Goal: Task Accomplishment & Management: Manage account settings

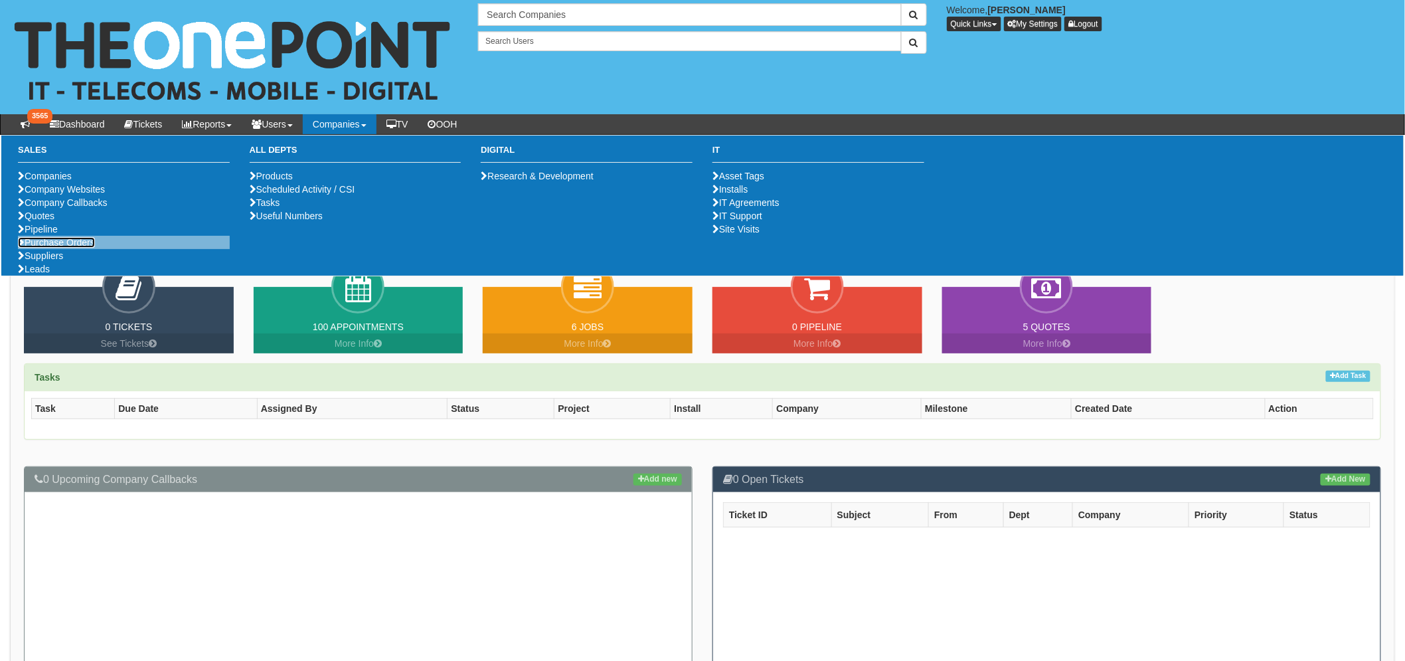
click at [73, 248] on link "Purchase Orders" at bounding box center [56, 242] width 77 height 11
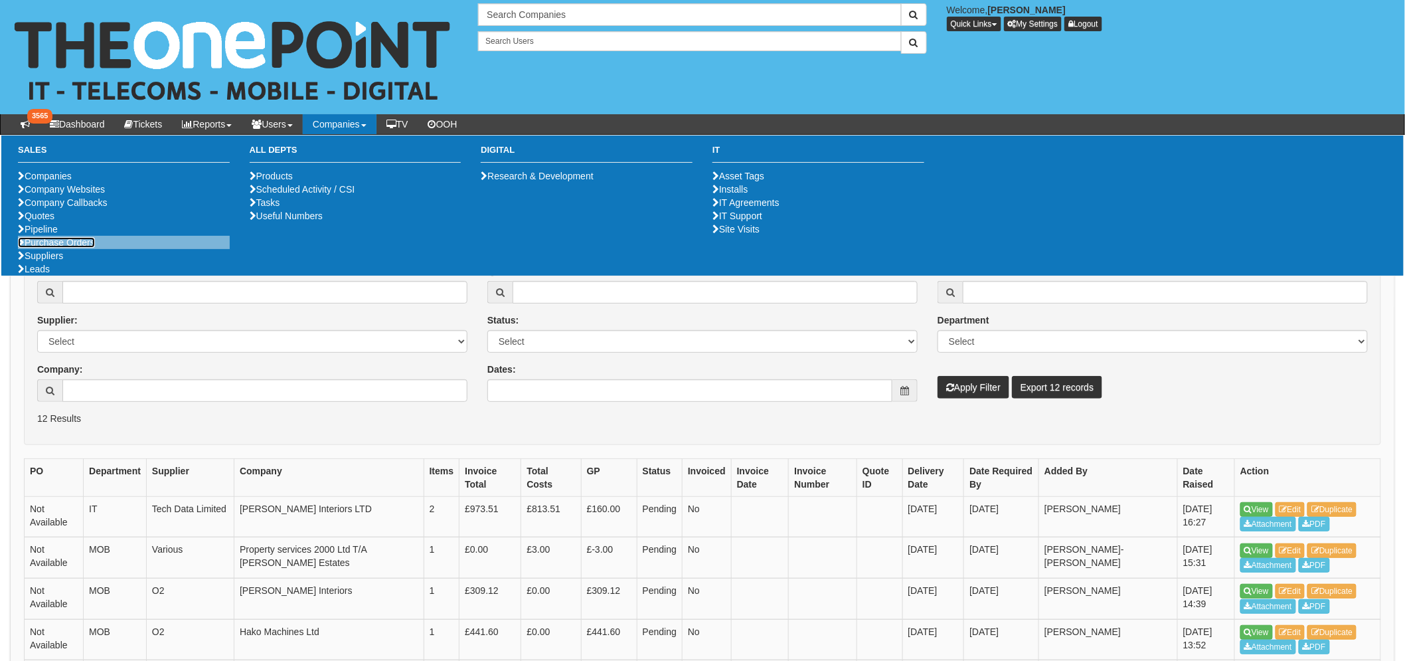
click at [77, 248] on link "Purchase Orders" at bounding box center [56, 242] width 77 height 11
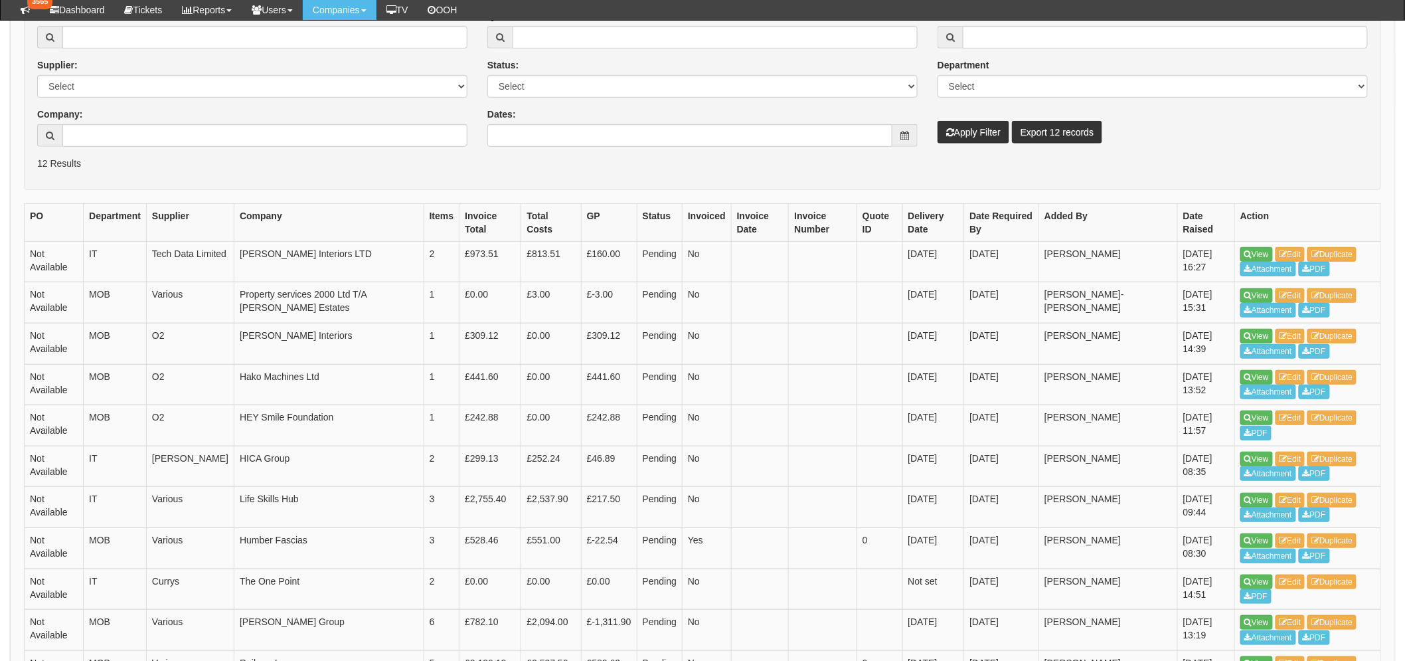
scroll to position [74, 0]
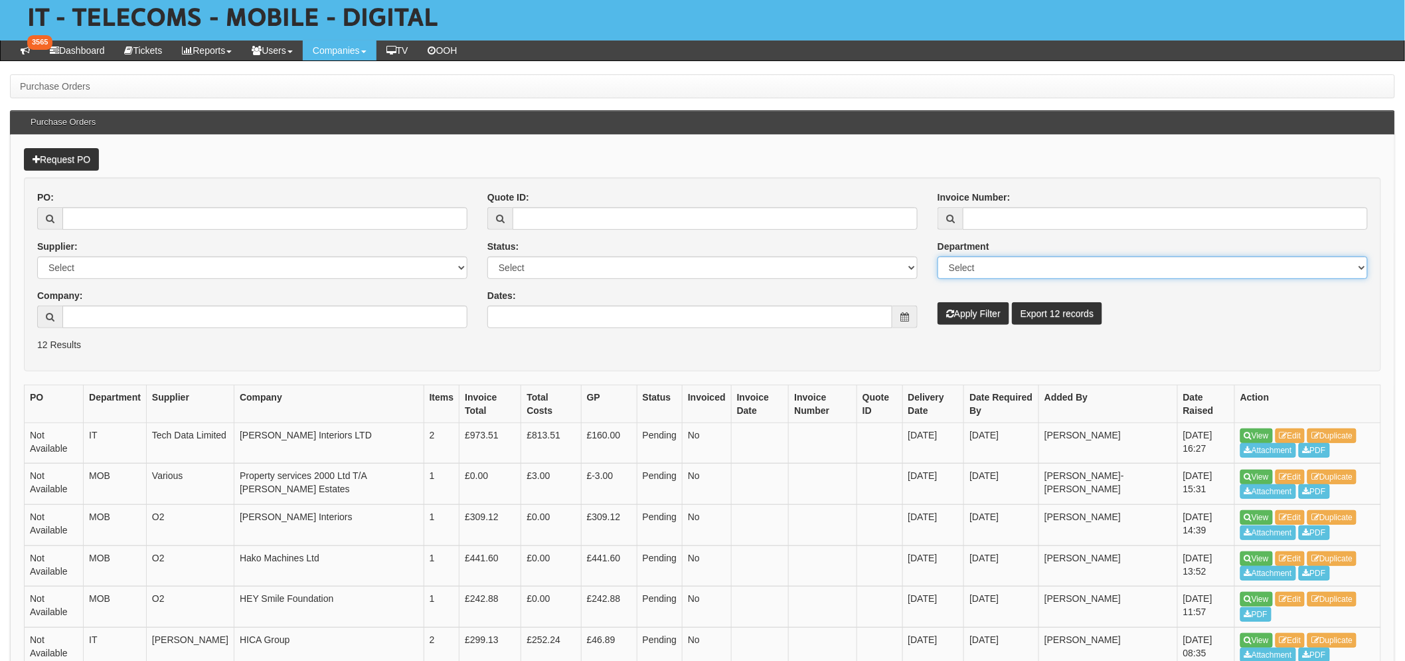
click at [970, 268] on select "Select Mobiles IT Telecoms Marketing Digital Internal" at bounding box center [1152, 267] width 430 height 23
select select "MOB"
click at [937, 256] on select "Select Mobiles IT Telecoms Marketing Digital Internal" at bounding box center [1152, 267] width 430 height 23
click at [578, 269] on select "Select Approved Completed Delivered Invoiced Ordered Ordered to site Part Order…" at bounding box center [702, 267] width 430 height 23
select select "1"
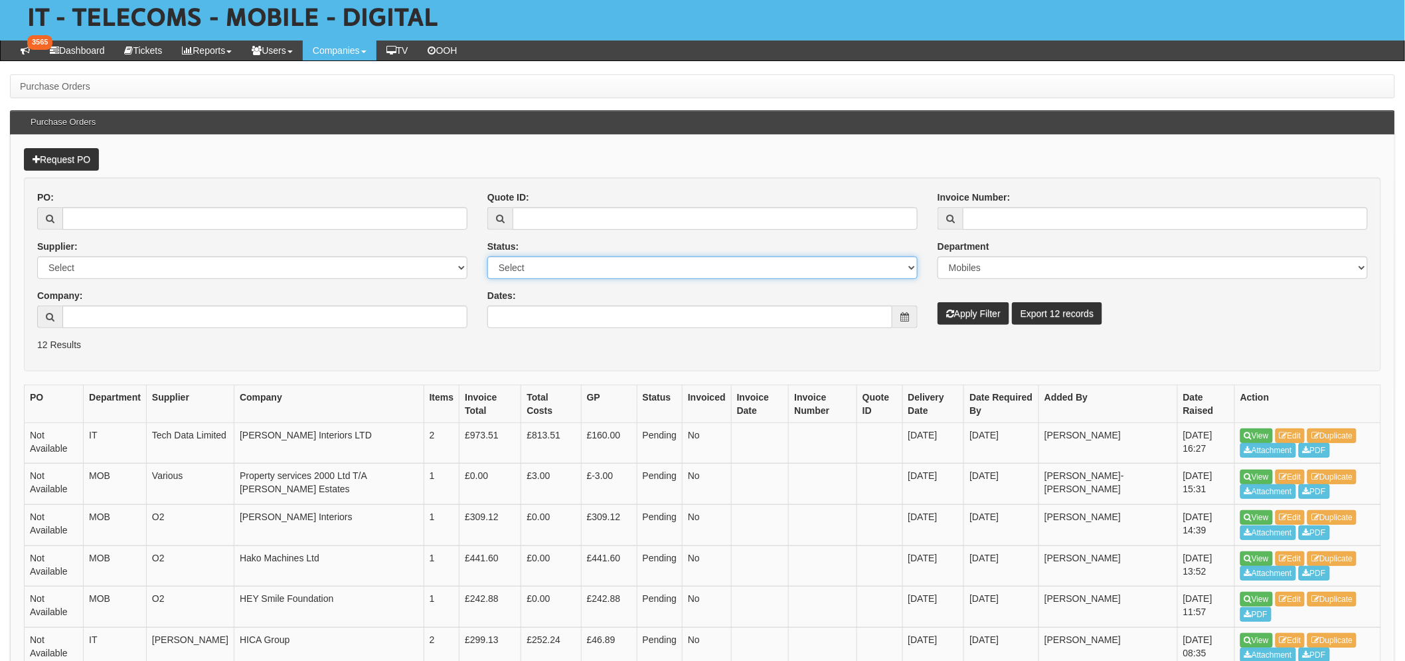
click at [487, 256] on select "Select Approved Completed Delivered Invoiced Ordered Ordered to site Part Order…" at bounding box center [702, 267] width 430 height 23
click at [946, 315] on icon "submit" at bounding box center [950, 313] width 8 height 9
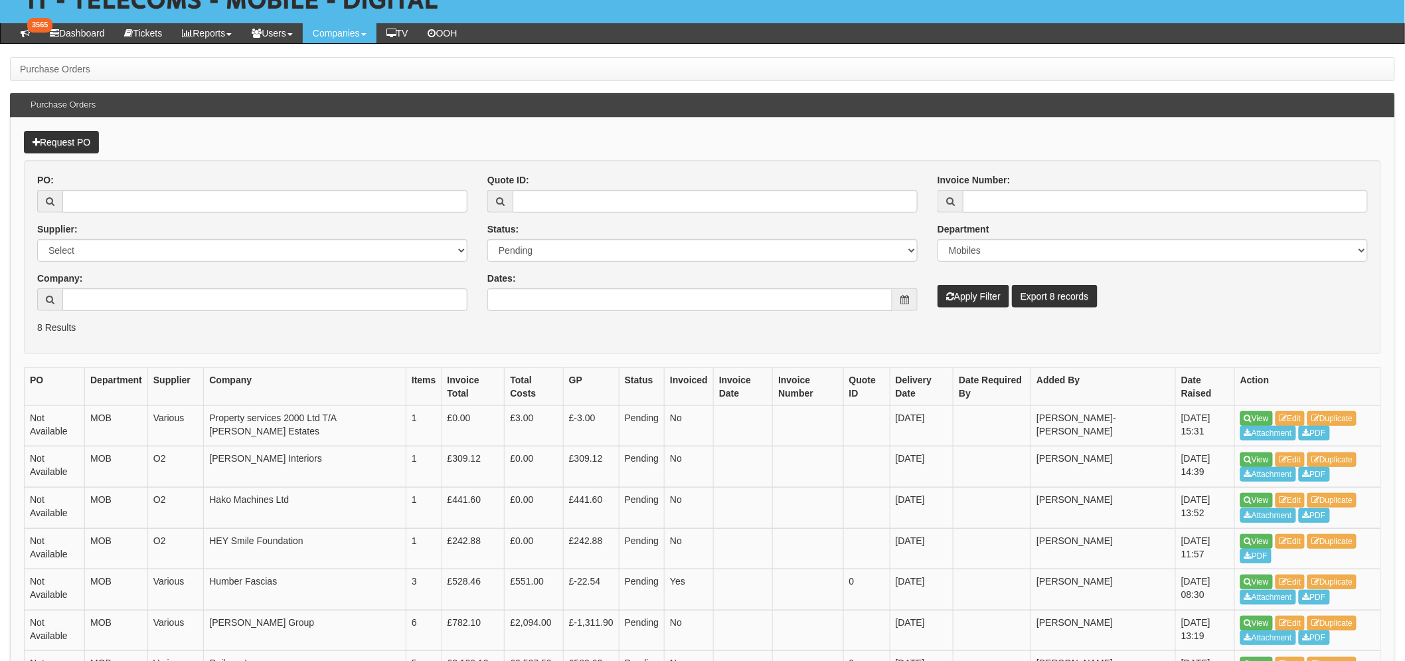
scroll to position [234, 0]
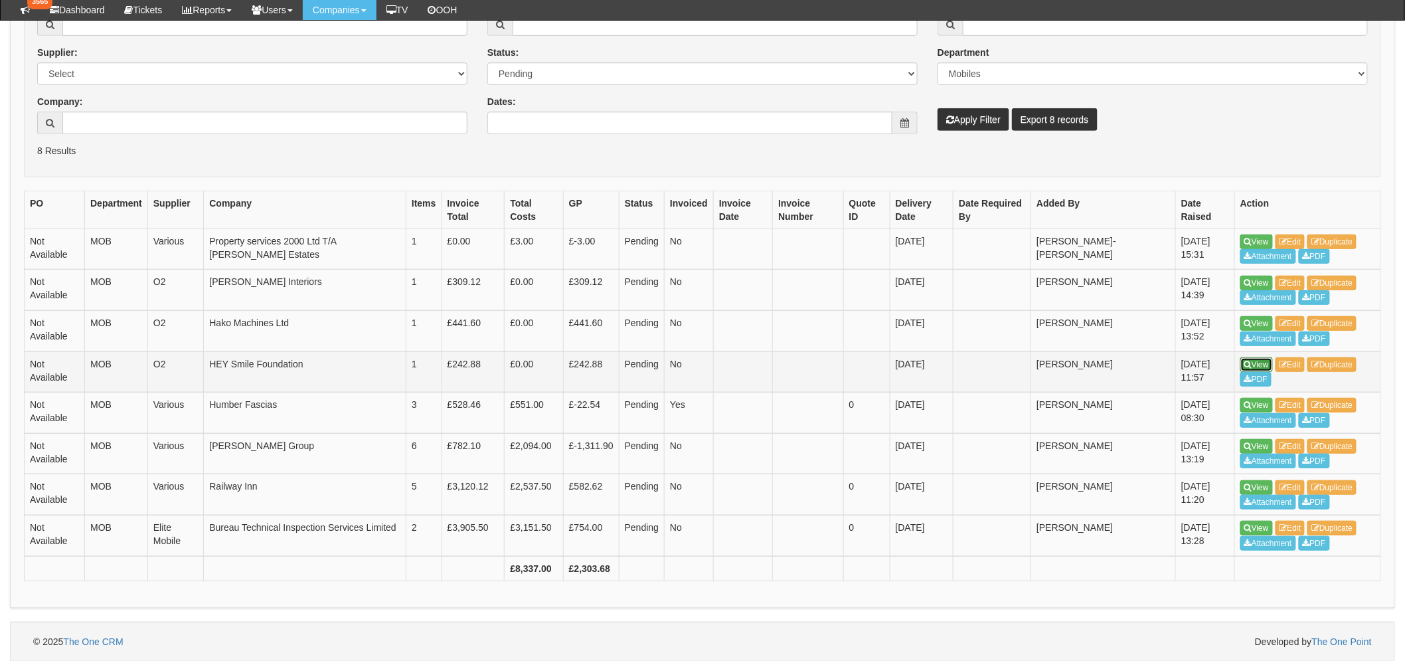
click at [1252, 361] on link "View" at bounding box center [1256, 364] width 33 height 15
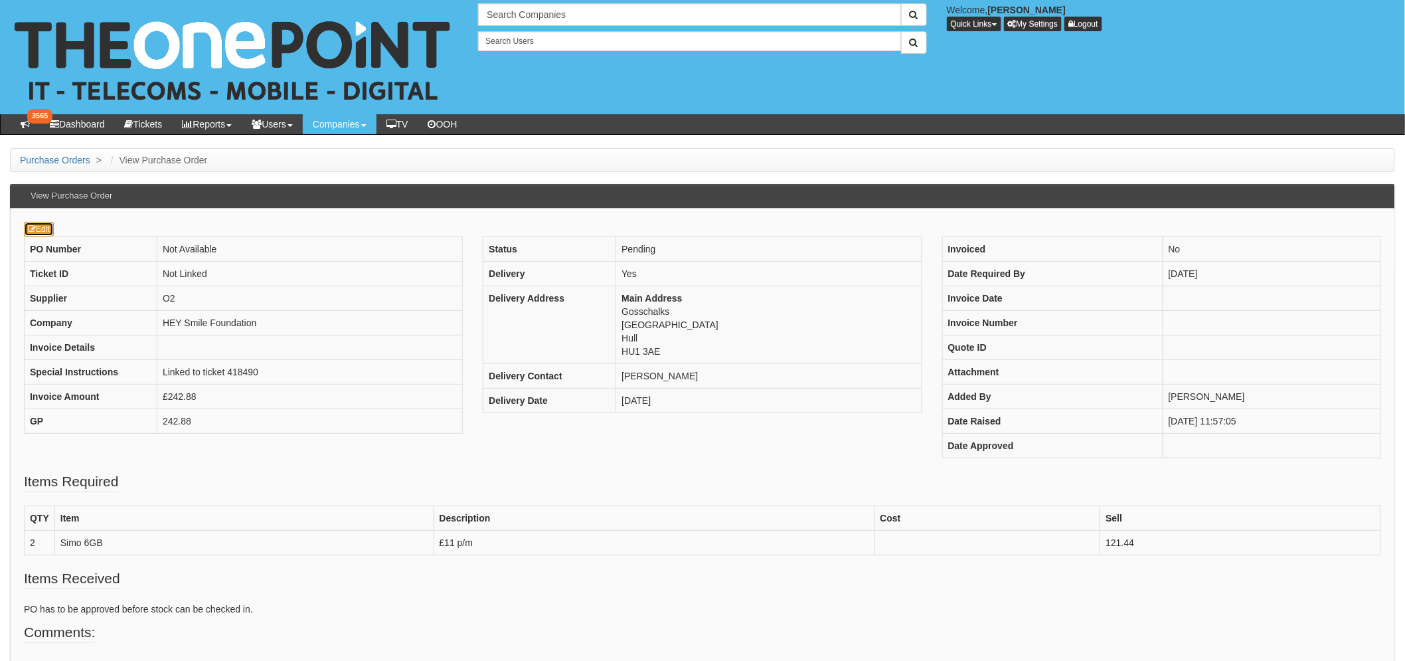
click at [29, 232] on icon at bounding box center [32, 229] width 8 height 8
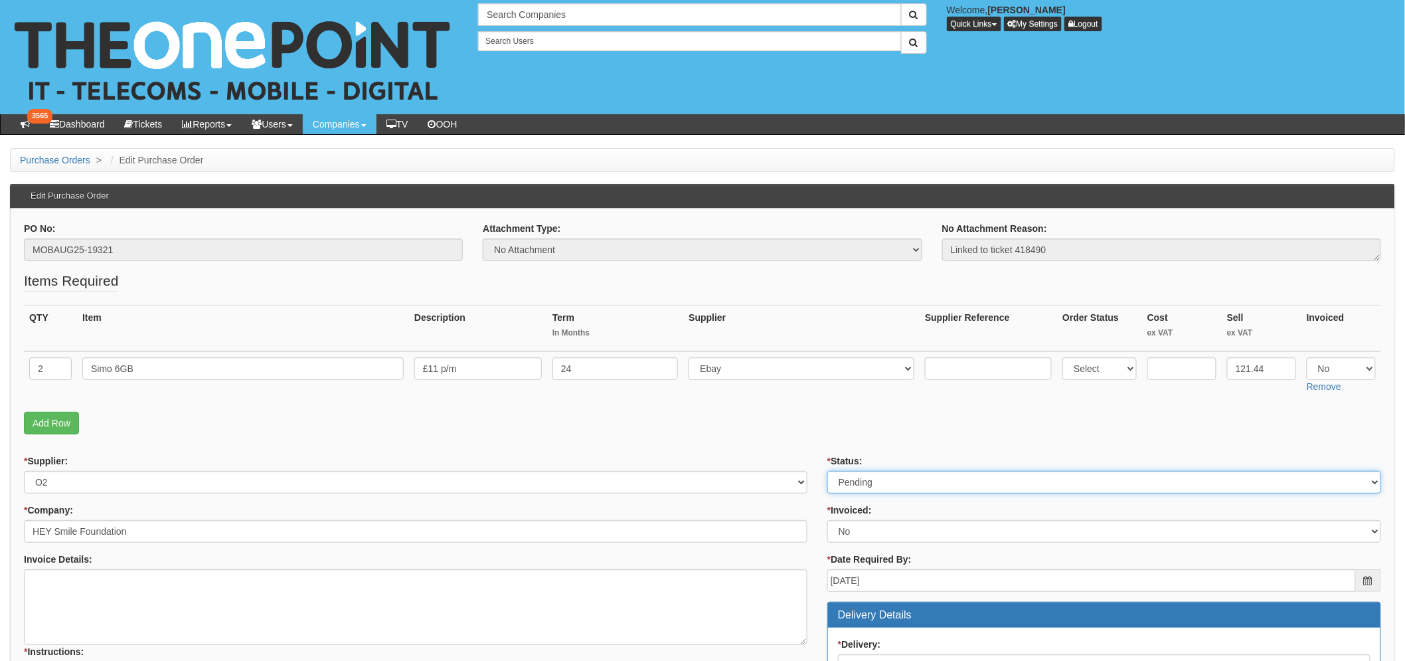
click at [951, 487] on select "Select Approved Completed Delivered Invoiced Ordered Ordered to site Part Order…" at bounding box center [1104, 482] width 554 height 23
select select "2"
click at [827, 471] on select "Select Approved Completed Delivered Invoiced Ordered Ordered to site Part Order…" at bounding box center [1104, 482] width 554 height 23
click at [724, 410] on fieldset "Items Required QTY Item Description Term In Months Supplier Supplier Reference …" at bounding box center [702, 356] width 1357 height 170
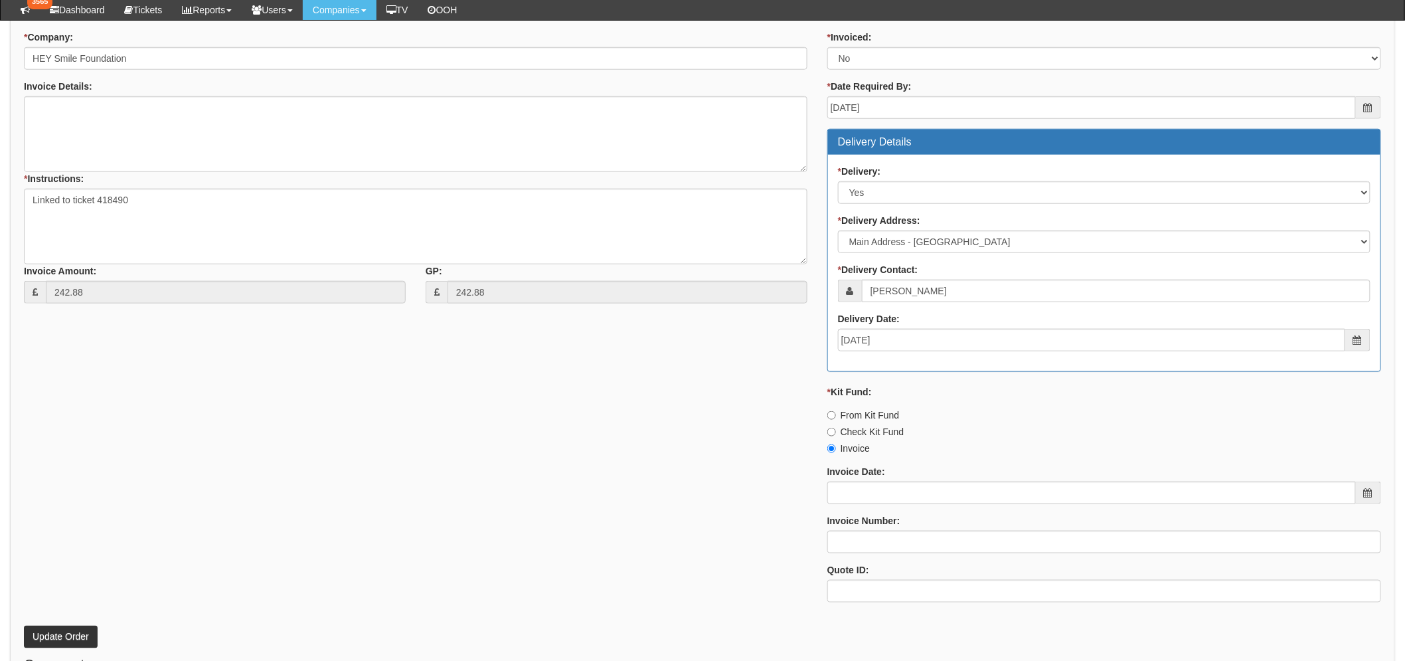
scroll to position [534, 0]
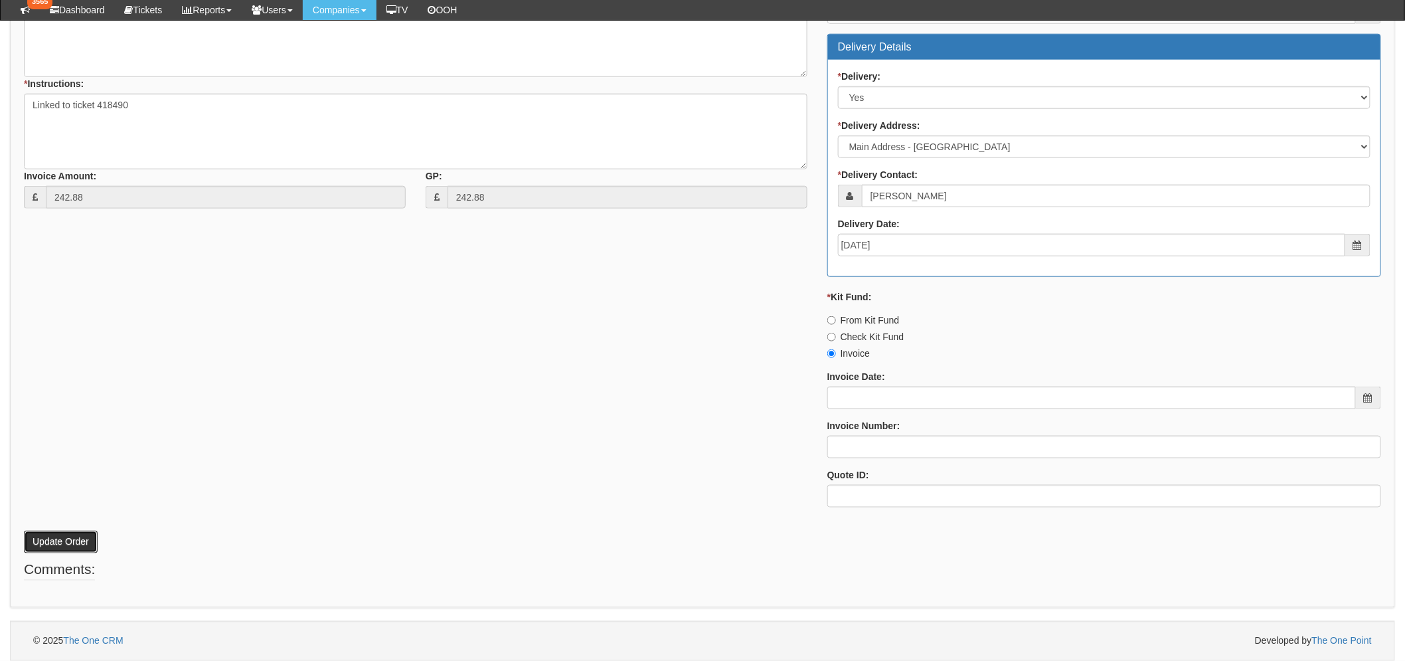
click at [70, 552] on button "Update Order" at bounding box center [61, 541] width 74 height 23
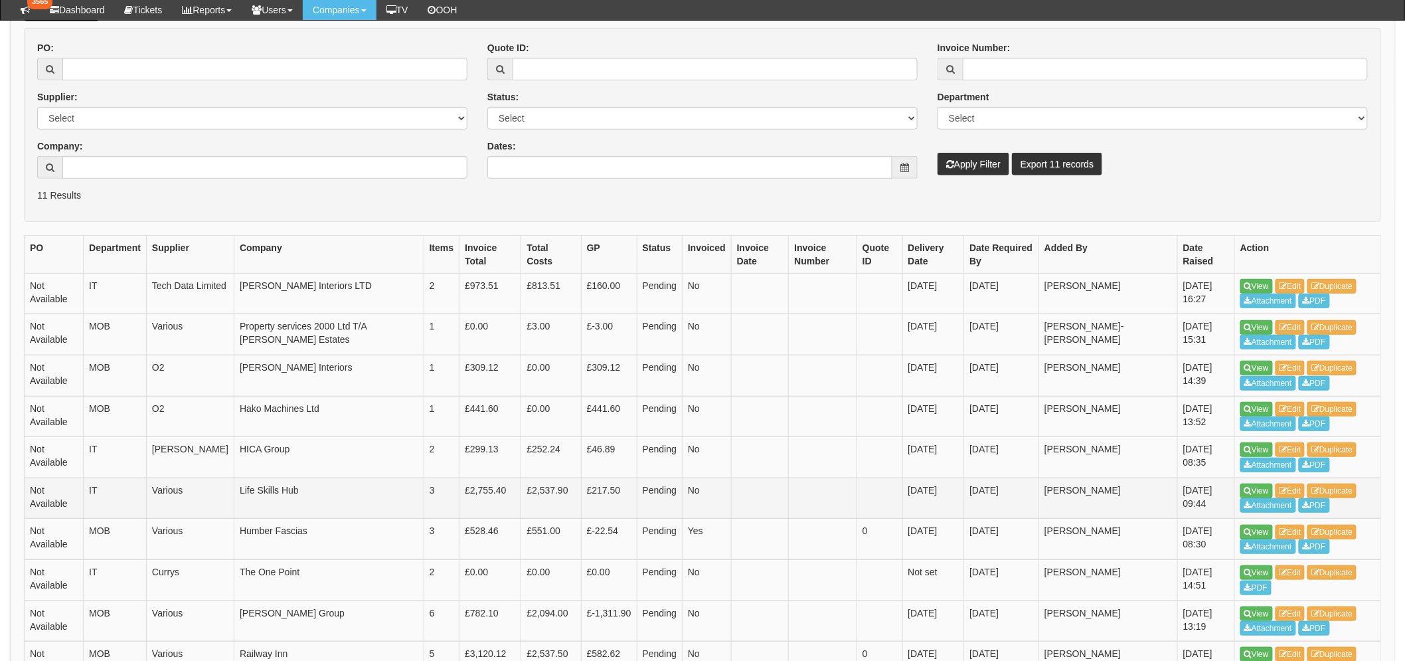
scroll to position [220, 0]
click at [1252, 409] on link "View" at bounding box center [1256, 409] width 33 height 15
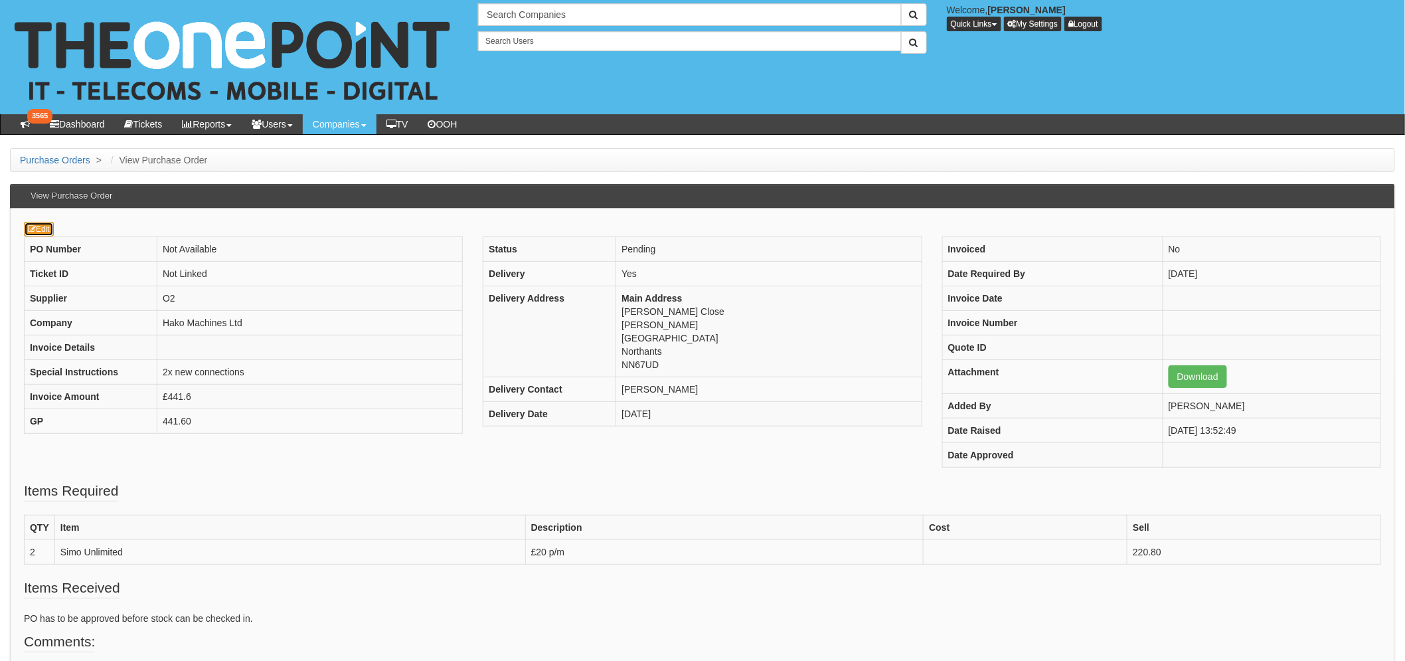
click at [31, 230] on icon at bounding box center [32, 229] width 8 height 8
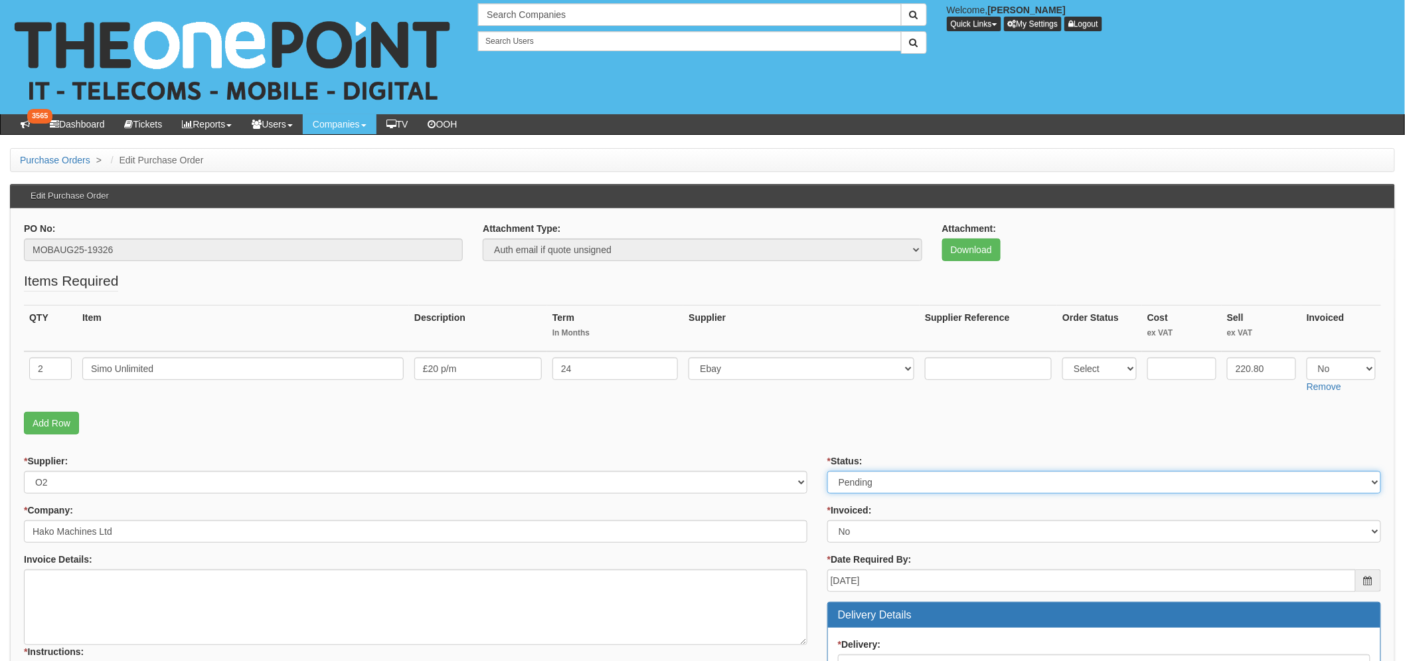
click at [884, 480] on select "Select Approved Completed Delivered Invoiced Ordered Ordered to site Part Order…" at bounding box center [1104, 482] width 554 height 23
select select "2"
click at [827, 471] on select "Select Approved Completed Delivered Invoiced Ordered Ordered to site Part Order…" at bounding box center [1104, 482] width 554 height 23
click at [775, 444] on form "PO No: MOBAUG25-19326 Attachment Type: Select Signed Quote Auth email if quote …" at bounding box center [702, 672] width 1357 height 900
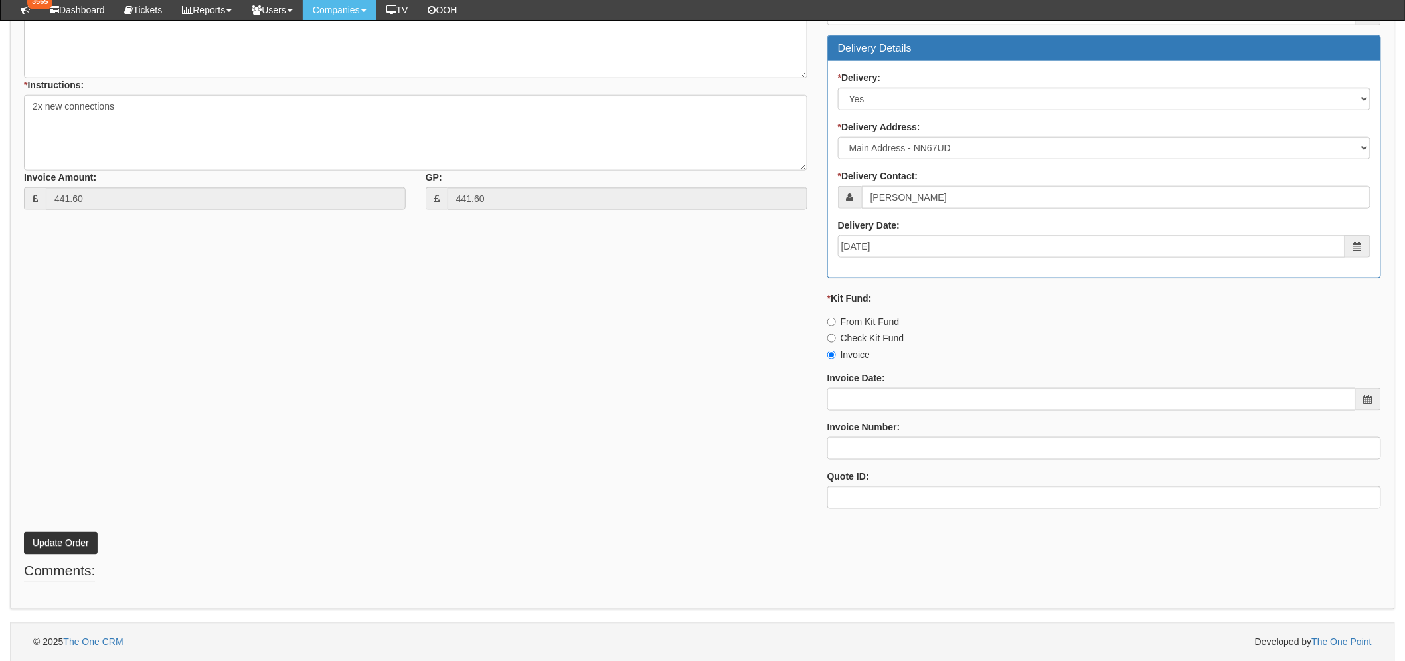
scroll to position [534, 0]
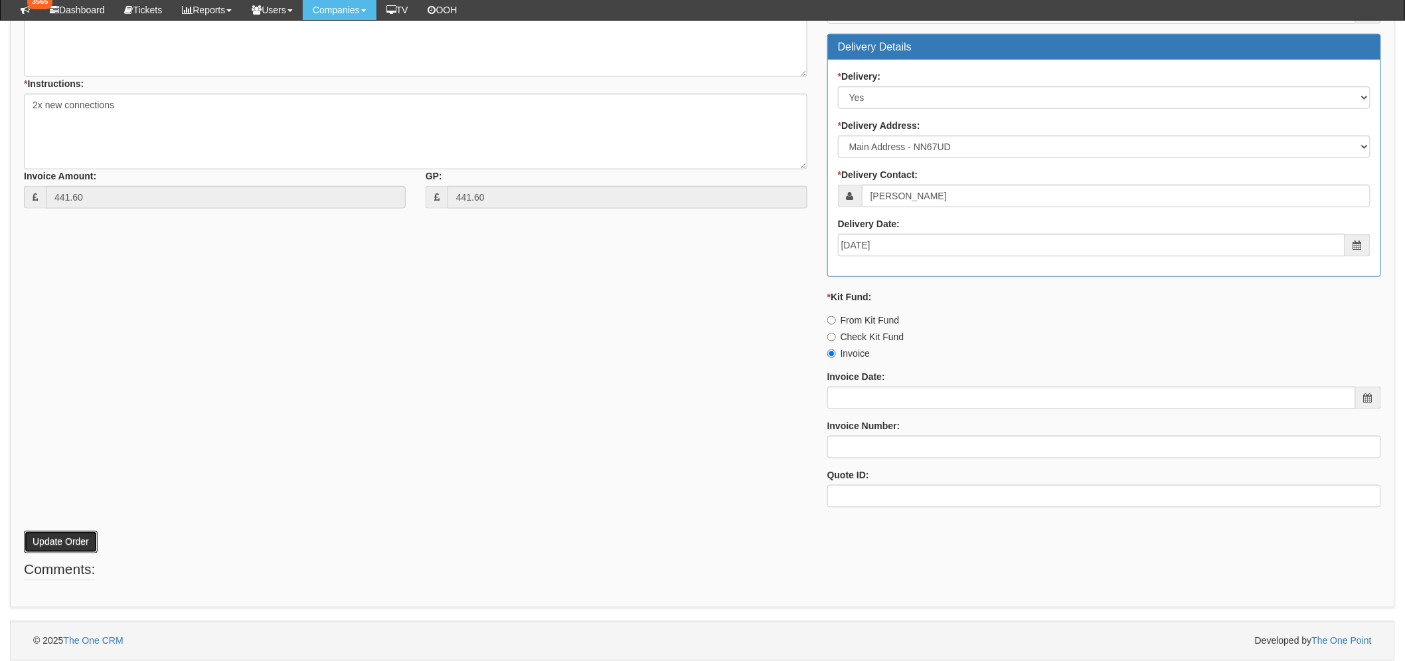
click at [67, 539] on button "Update Order" at bounding box center [61, 541] width 74 height 23
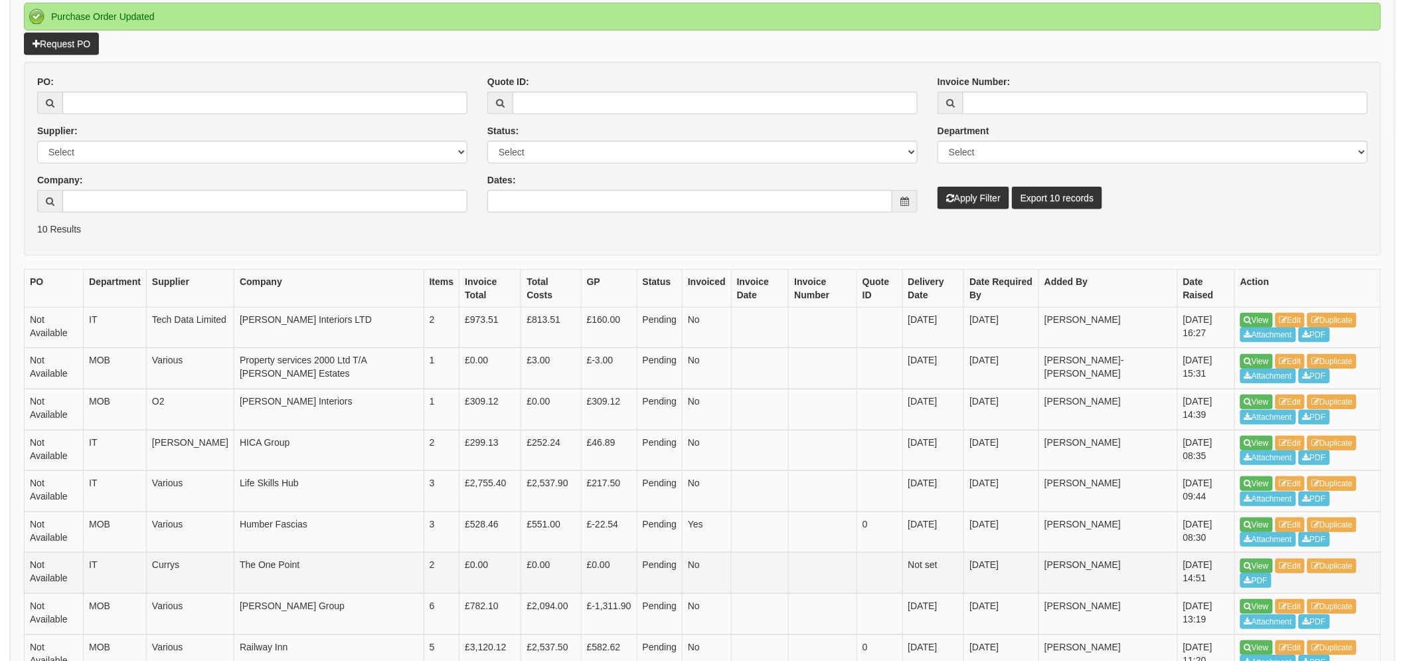
scroll to position [220, 0]
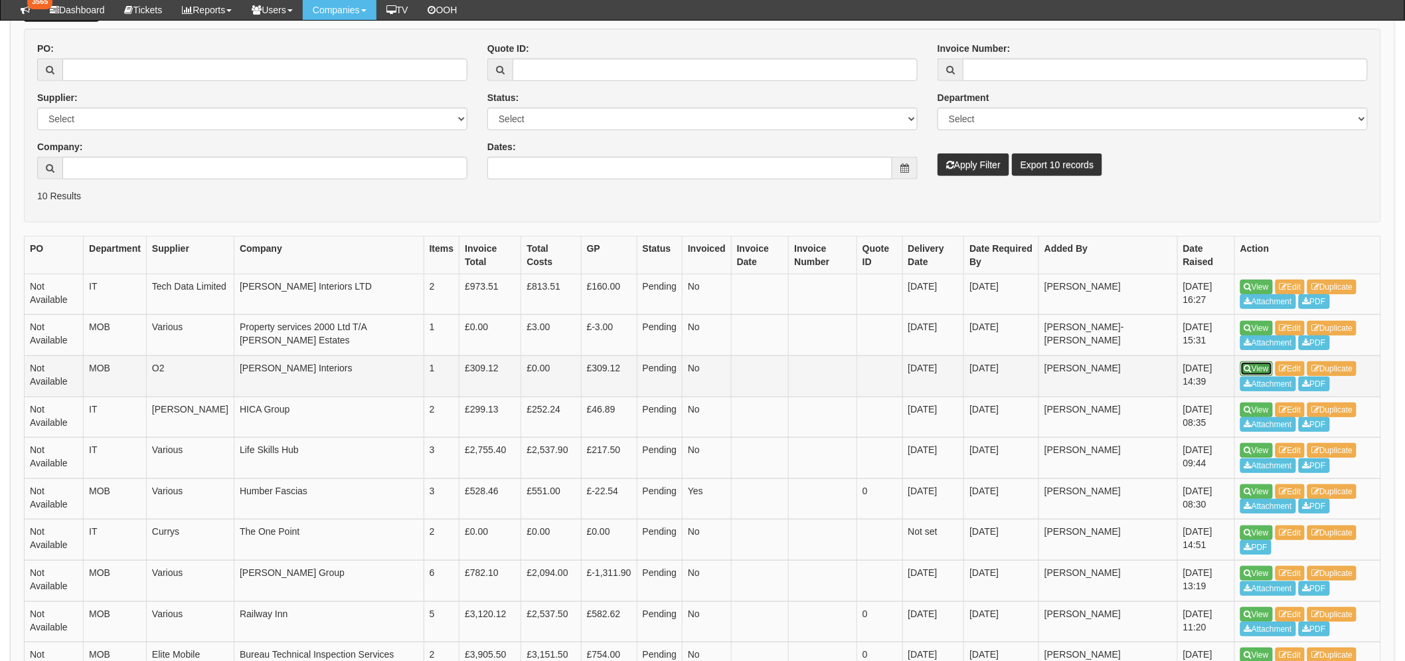
click at [1251, 369] on icon at bounding box center [1247, 369] width 7 height 8
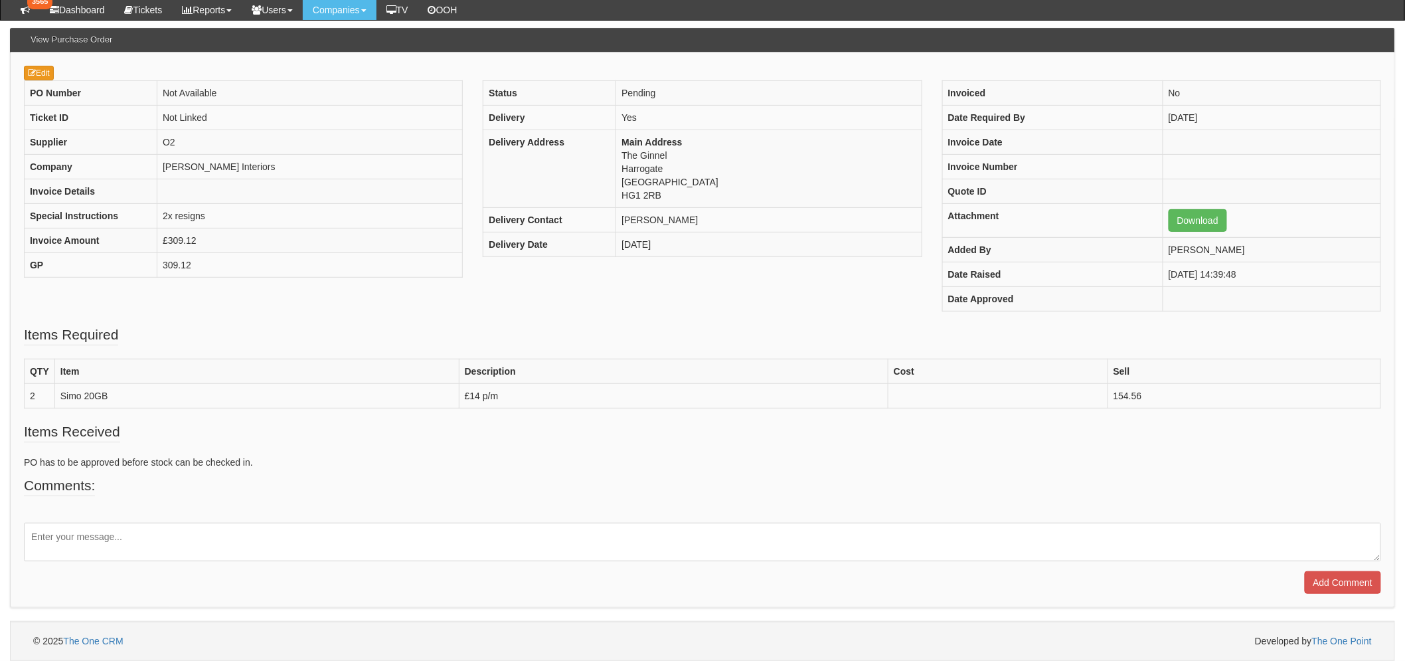
scroll to position [122, 0]
click at [37, 68] on link "Edit" at bounding box center [39, 73] width 30 height 15
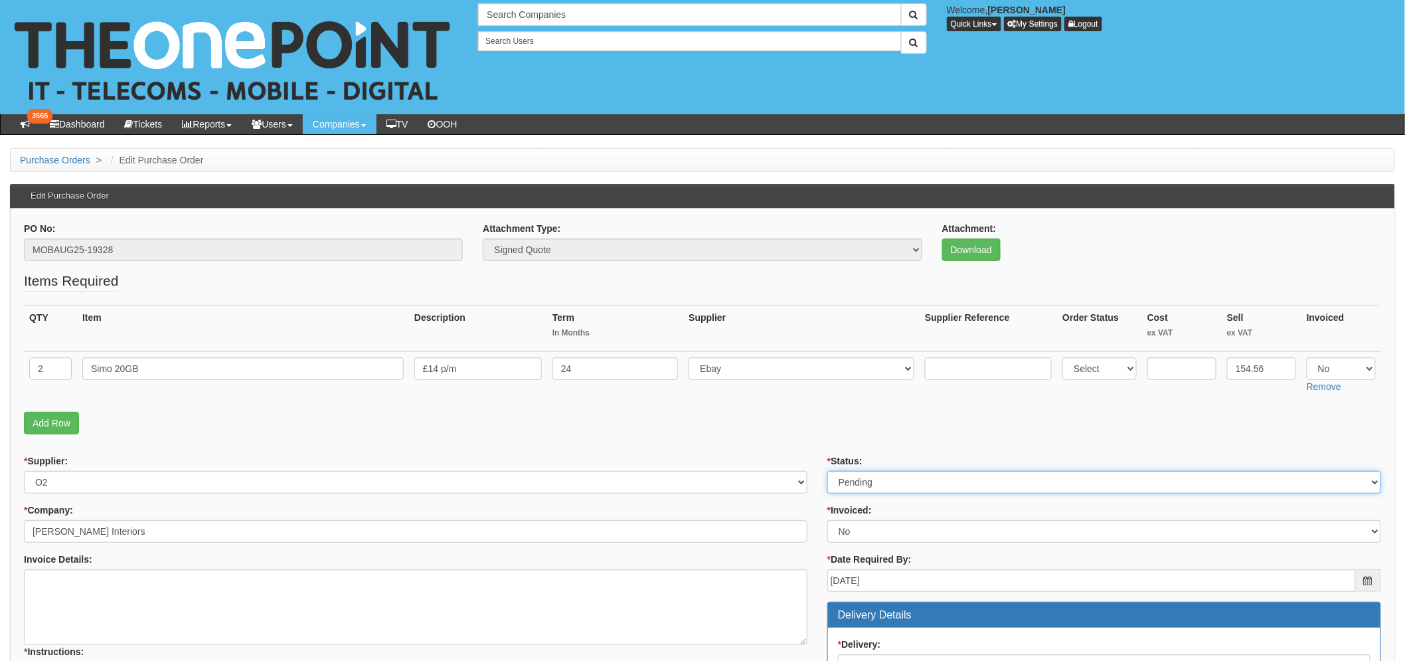
click at [899, 490] on select "Select Approved Completed Delivered Invoiced Ordered Ordered to site Part Order…" at bounding box center [1104, 482] width 554 height 23
select select "2"
click at [827, 471] on select "Select Approved Completed Delivered Invoiced Ordered Ordered to site Part Order…" at bounding box center [1104, 482] width 554 height 23
click at [616, 416] on p "Add Row" at bounding box center [702, 423] width 1357 height 23
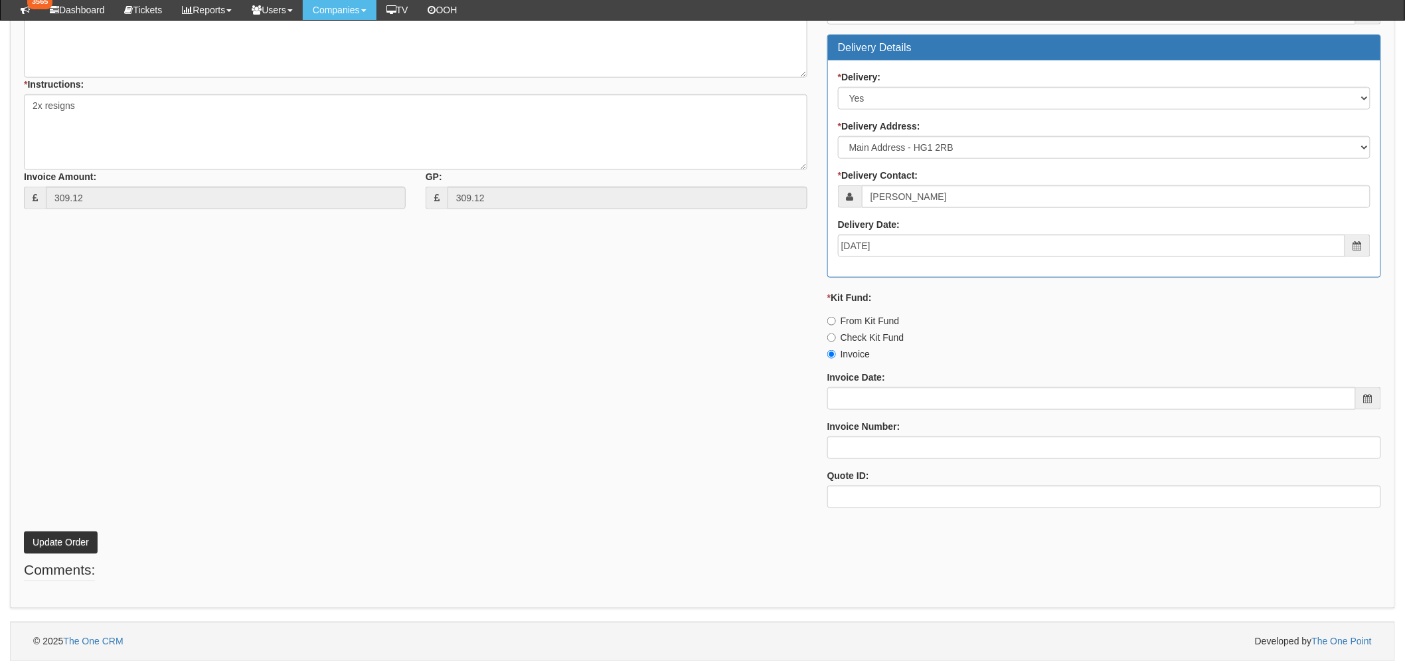
scroll to position [534, 0]
click at [54, 541] on button "Update Order" at bounding box center [61, 541] width 74 height 23
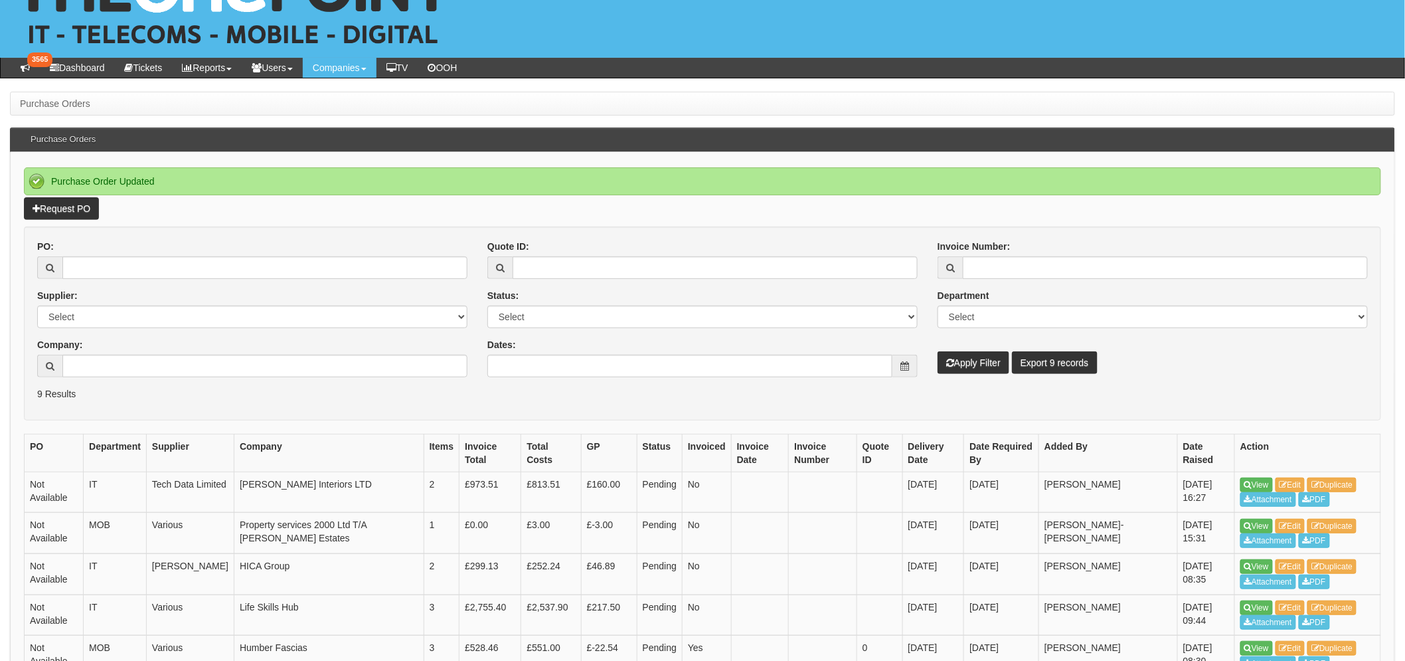
scroll to position [221, 0]
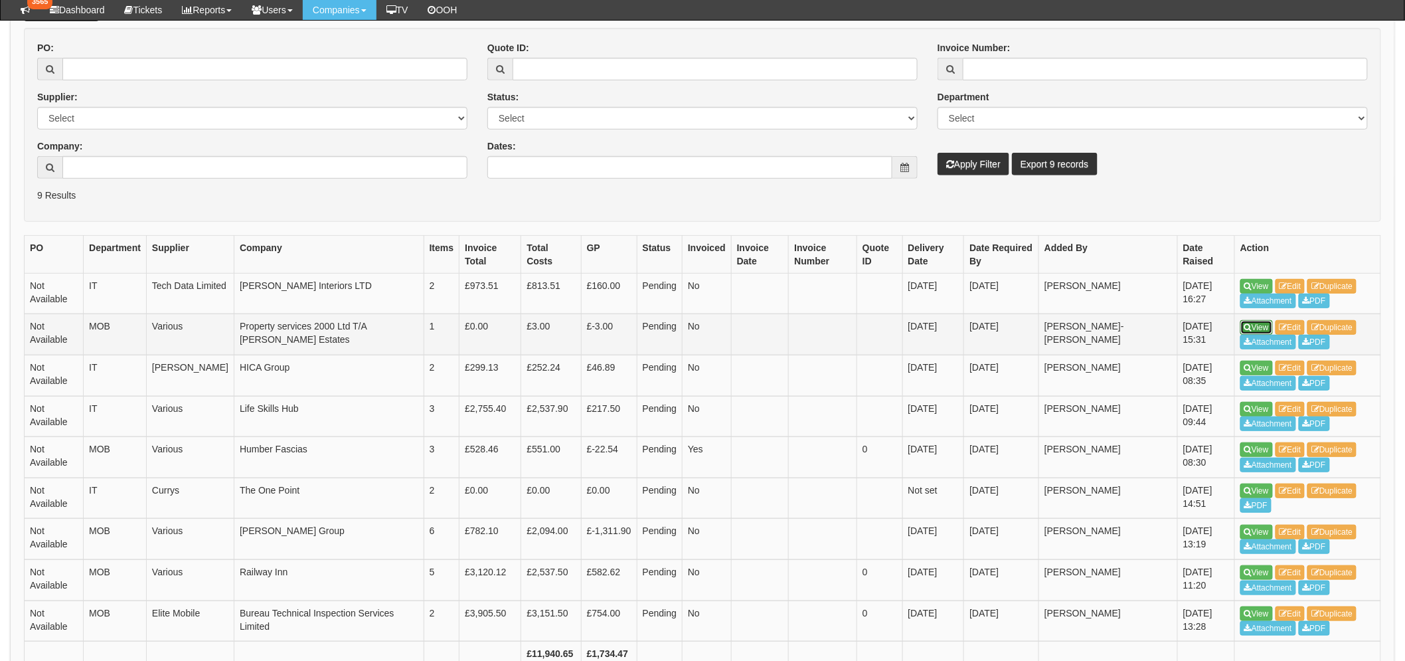
click at [1265, 324] on link "View" at bounding box center [1256, 327] width 33 height 15
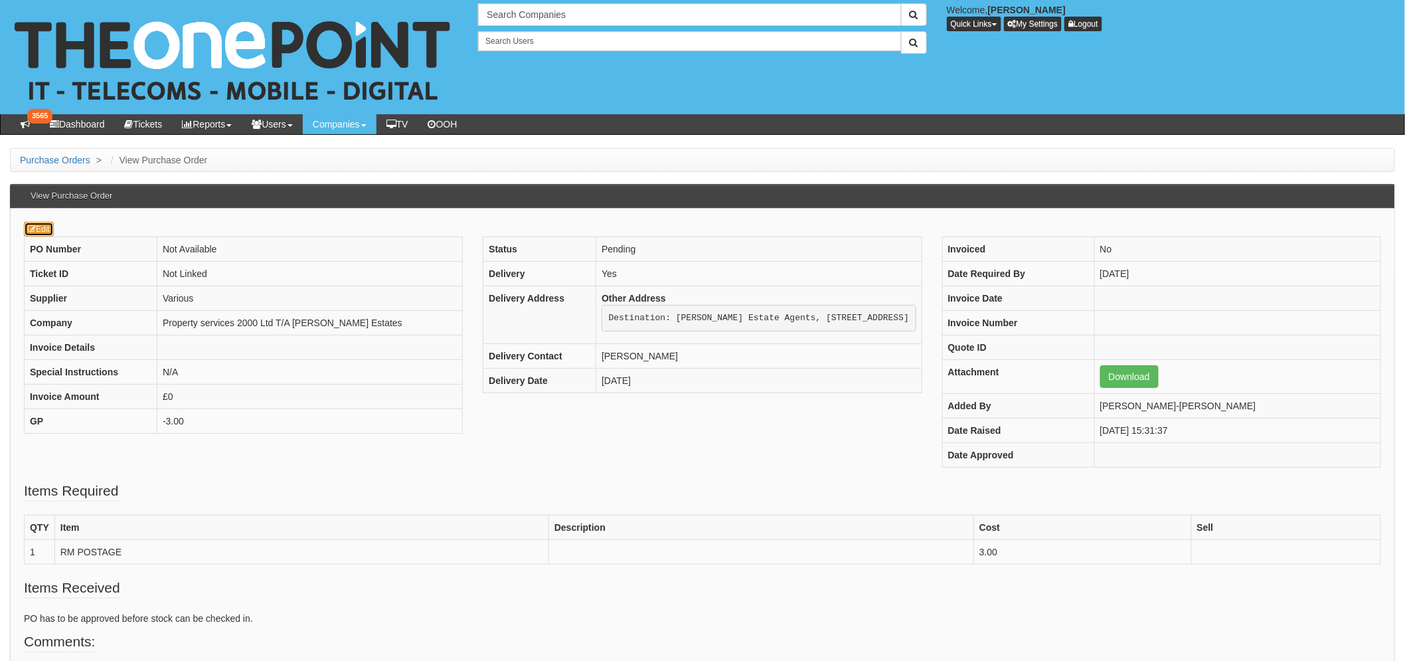
click at [40, 228] on link "Edit" at bounding box center [39, 229] width 30 height 15
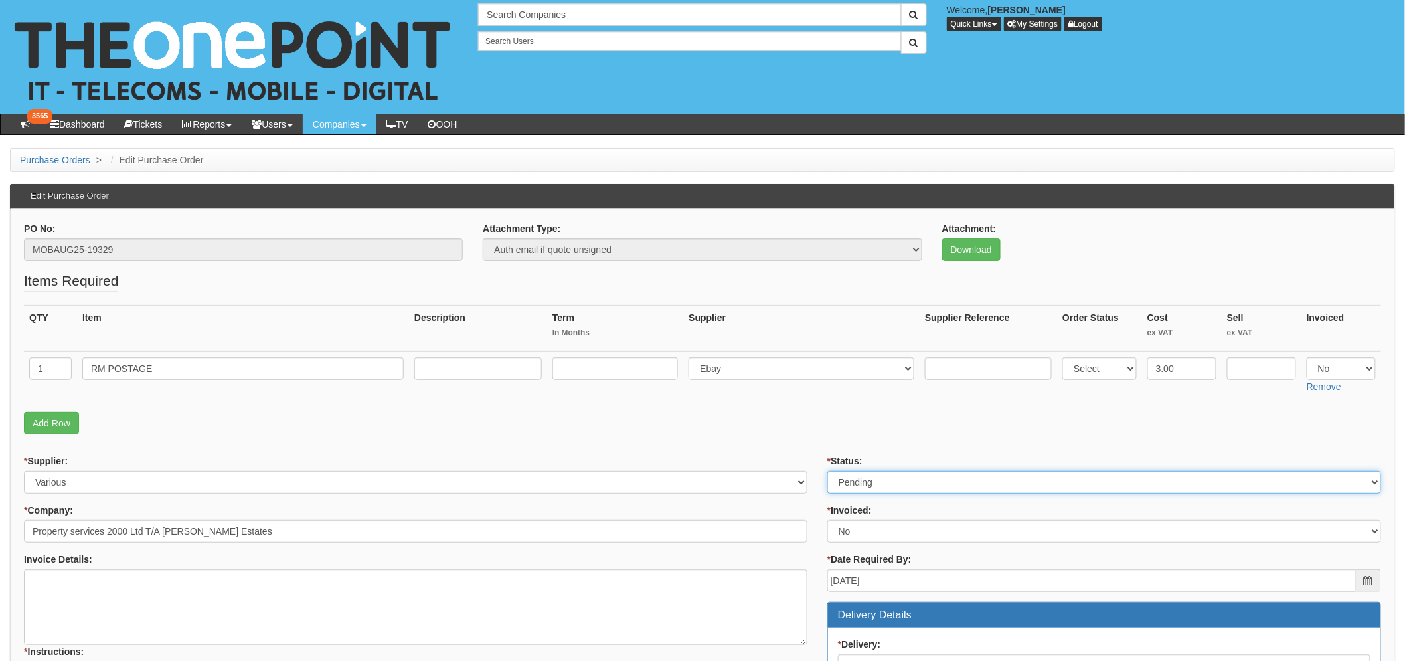
drag, startPoint x: 937, startPoint y: 489, endPoint x: 895, endPoint y: 490, distance: 42.5
click at [937, 489] on select "Select Approved Completed Delivered Invoiced Ordered Ordered to site Part Order…" at bounding box center [1104, 482] width 554 height 23
select select "2"
click at [827, 471] on select "Select Approved Completed Delivered Invoiced Ordered Ordered to site Part Order…" at bounding box center [1104, 482] width 554 height 23
click at [701, 435] on fieldset "Items Required QTY Item Description Term In Months Supplier Supplier Reference …" at bounding box center [702, 356] width 1357 height 170
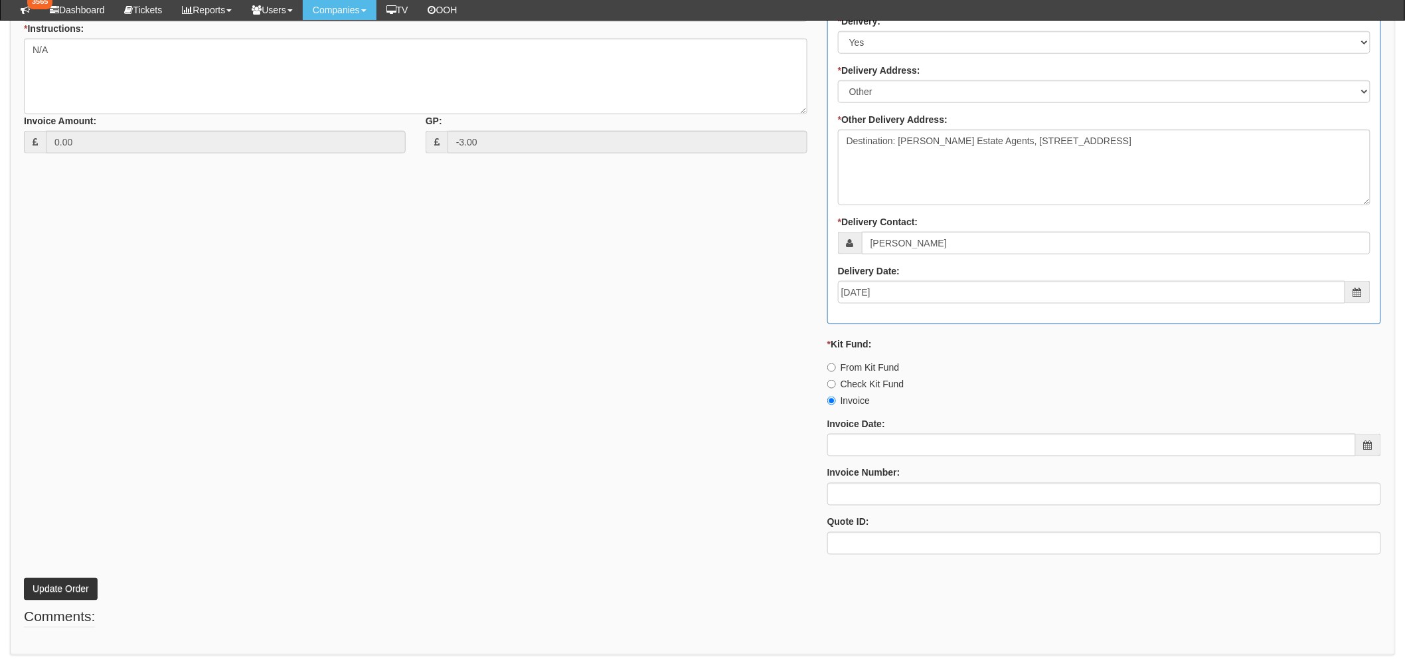
scroll to position [590, 0]
click at [44, 587] on button "Update Order" at bounding box center [61, 588] width 74 height 23
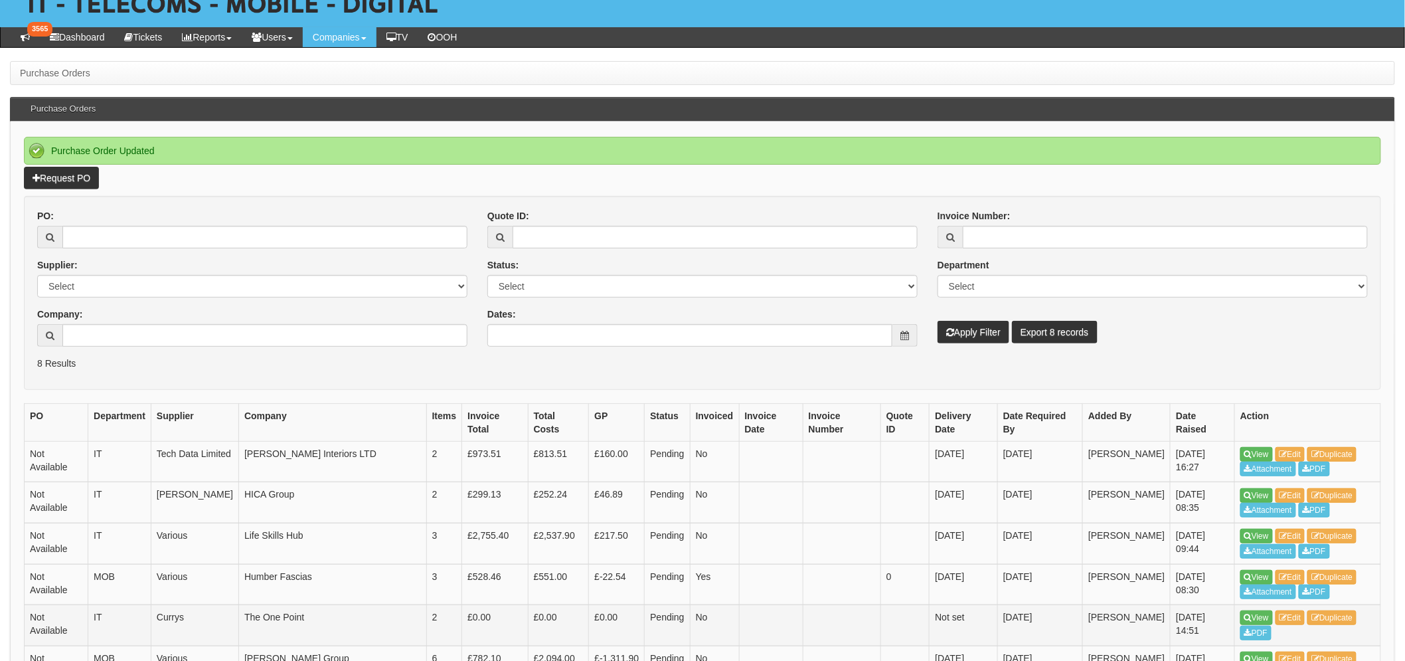
scroll to position [221, 0]
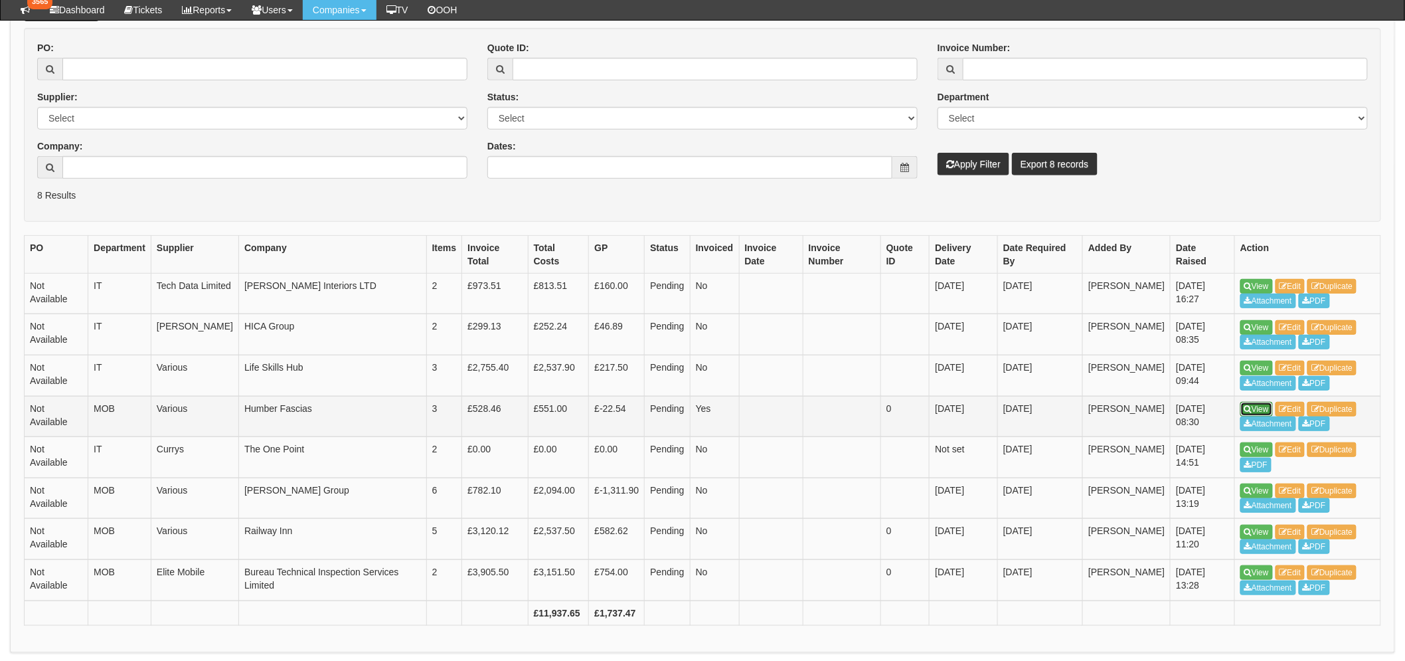
click at [1252, 405] on link "View" at bounding box center [1256, 409] width 33 height 15
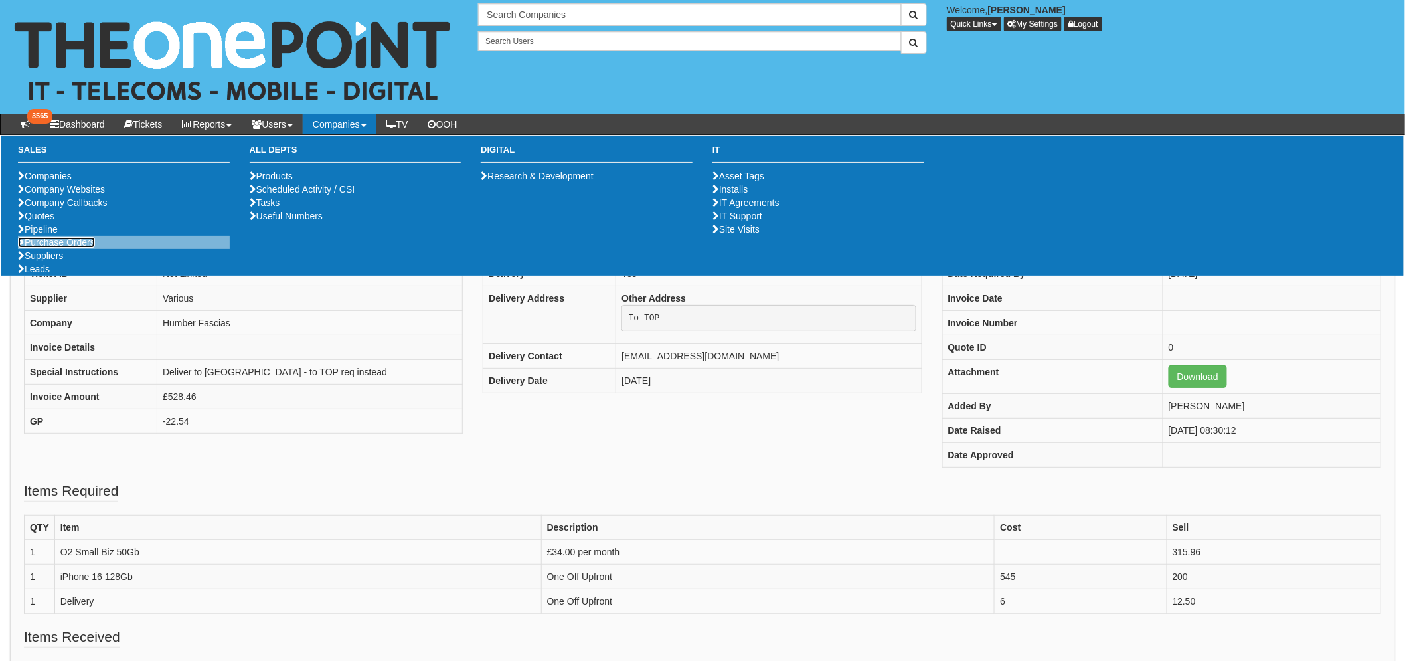
click at [57, 248] on link "Purchase Orders" at bounding box center [56, 242] width 77 height 11
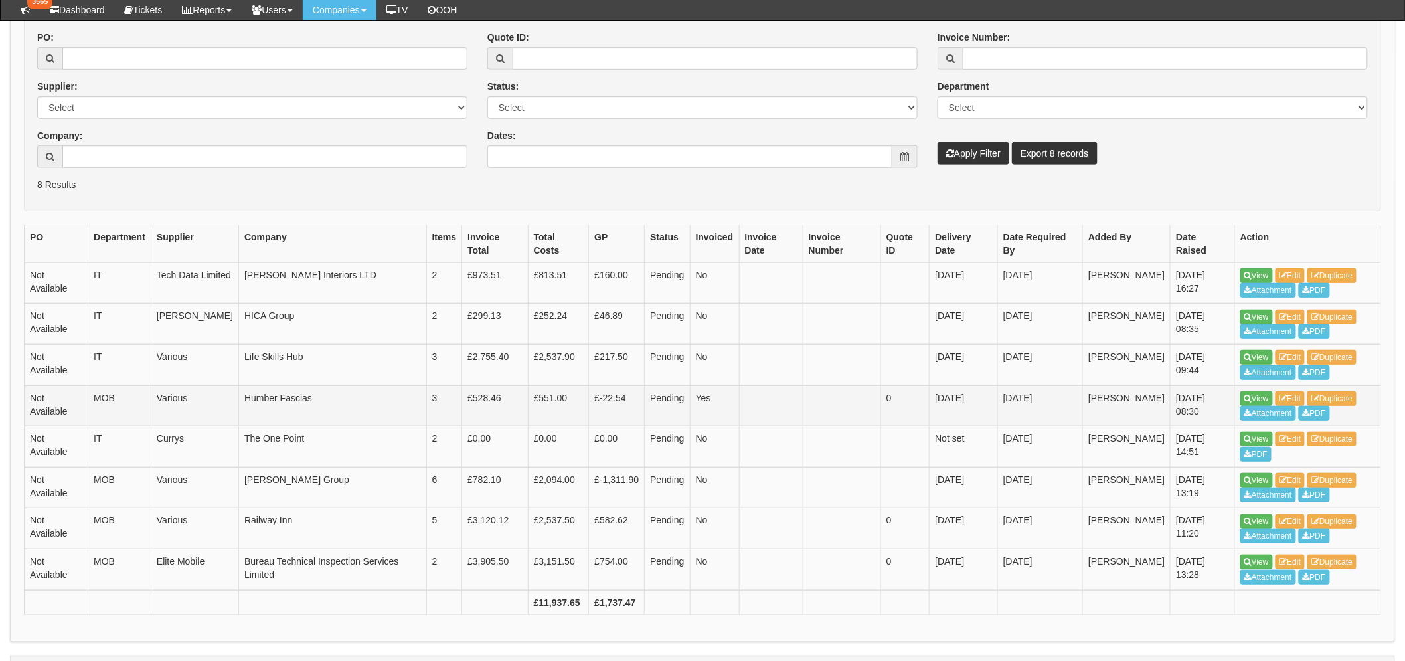
scroll to position [221, 0]
